Goal: Communication & Community: Answer question/provide support

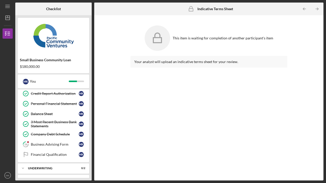
scroll to position [89, 0]
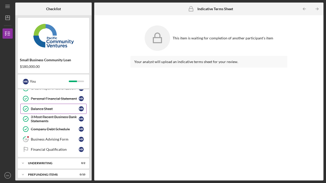
click at [47, 141] on div "Business Advising Form" at bounding box center [55, 139] width 48 height 4
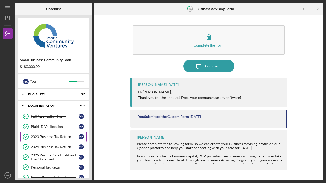
click at [24, 106] on icon "Icon/Expander" at bounding box center [23, 106] width 10 height 10
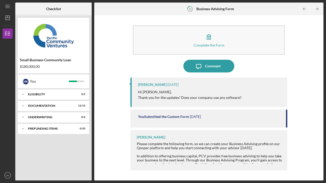
click at [23, 118] on icon "Icon/Expander" at bounding box center [23, 117] width 10 height 10
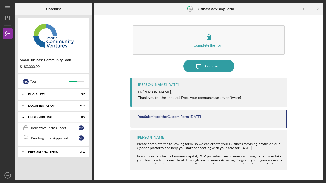
click at [38, 128] on div "Indicative Terms Sheet" at bounding box center [55, 128] width 48 height 4
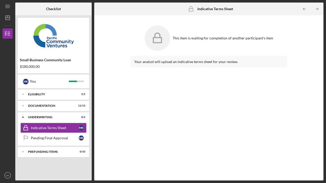
click at [23, 116] on icon "Icon/Expander" at bounding box center [23, 117] width 10 height 10
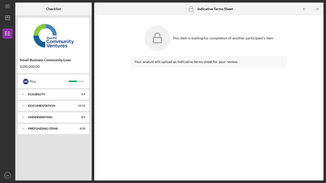
click at [31, 83] on div "You" at bounding box center [49, 81] width 39 height 9
click at [37, 95] on div "Eligibility" at bounding box center [55, 94] width 55 height 3
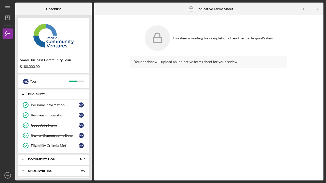
click at [22, 93] on icon "Icon/Expander" at bounding box center [23, 94] width 10 height 10
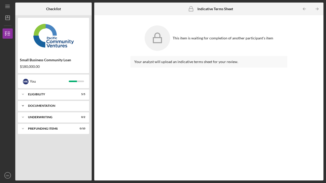
click at [23, 107] on icon "Icon/Expander" at bounding box center [23, 106] width 10 height 10
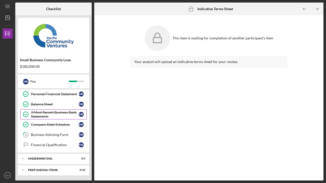
scroll to position [94, 0]
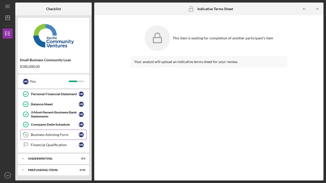
click at [39, 134] on div "Business Advising Form" at bounding box center [55, 135] width 48 height 4
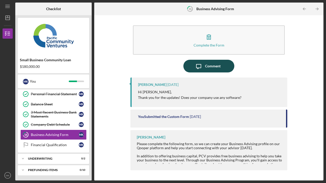
click at [207, 68] on div "Comment" at bounding box center [213, 66] width 16 height 13
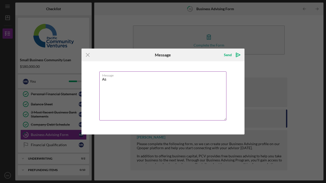
type textarea "A"
drag, startPoint x: 205, startPoint y: 80, endPoint x: 183, endPoint y: 81, distance: 22.4
click at [182, 81] on textarea "For reporting and data monitoring software we use skylerhouse" at bounding box center [162, 96] width 127 height 49
paste textarea "[PERSON_NAME] House"
click at [211, 81] on textarea "For reporting and data monitoring software we use [PERSON_NAME] House" at bounding box center [162, 96] width 127 height 49
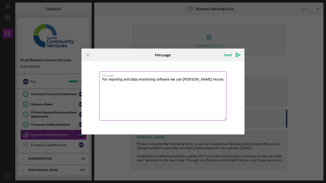
click at [173, 81] on textarea "For reporting and data monitoring software we use [PERSON_NAME] House." at bounding box center [162, 96] width 127 height 49
drag, startPoint x: 170, startPoint y: 79, endPoint x: 90, endPoint y: 78, distance: 80.2
click at [90, 78] on div "Message For reporting and data monitoring software We use [PERSON_NAME] House." at bounding box center [162, 97] width 163 height 73
type textarea "We use [PERSON_NAME] House."
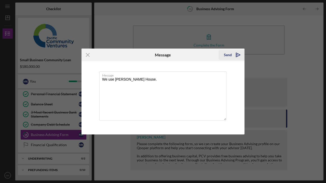
click at [228, 56] on div "Send" at bounding box center [228, 55] width 8 height 10
